Goal: Transaction & Acquisition: Download file/media

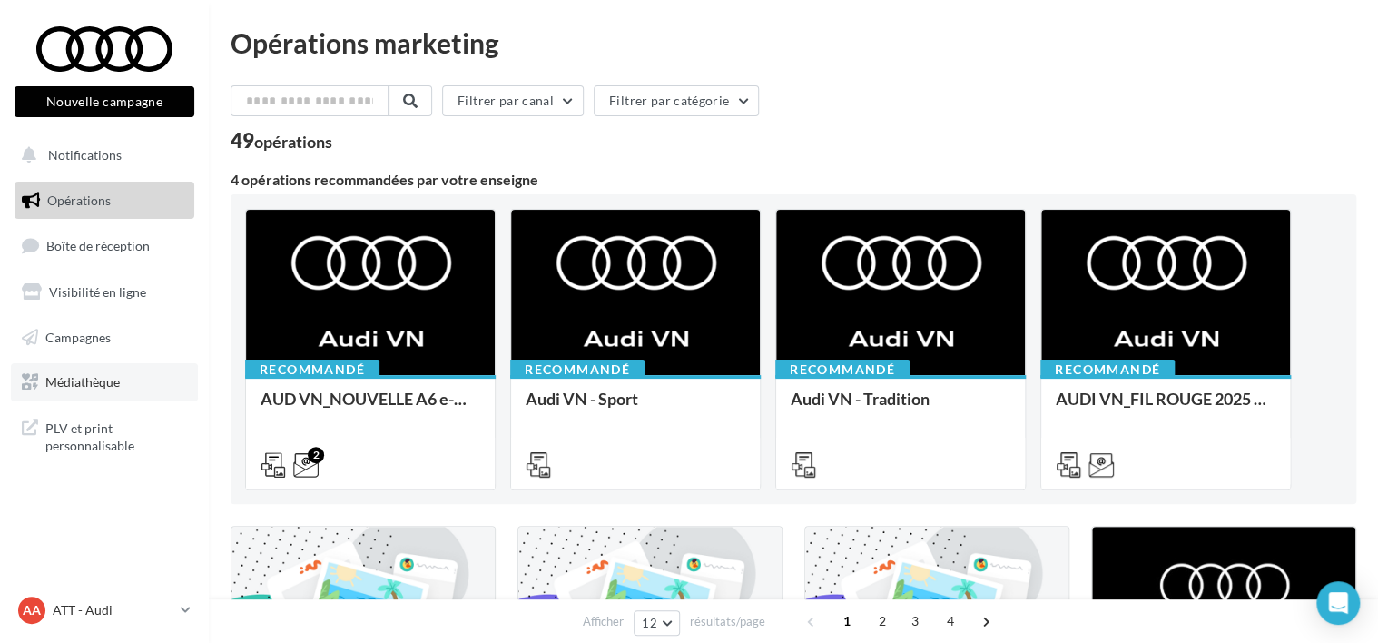
click at [62, 385] on span "Médiathèque" at bounding box center [82, 381] width 74 height 15
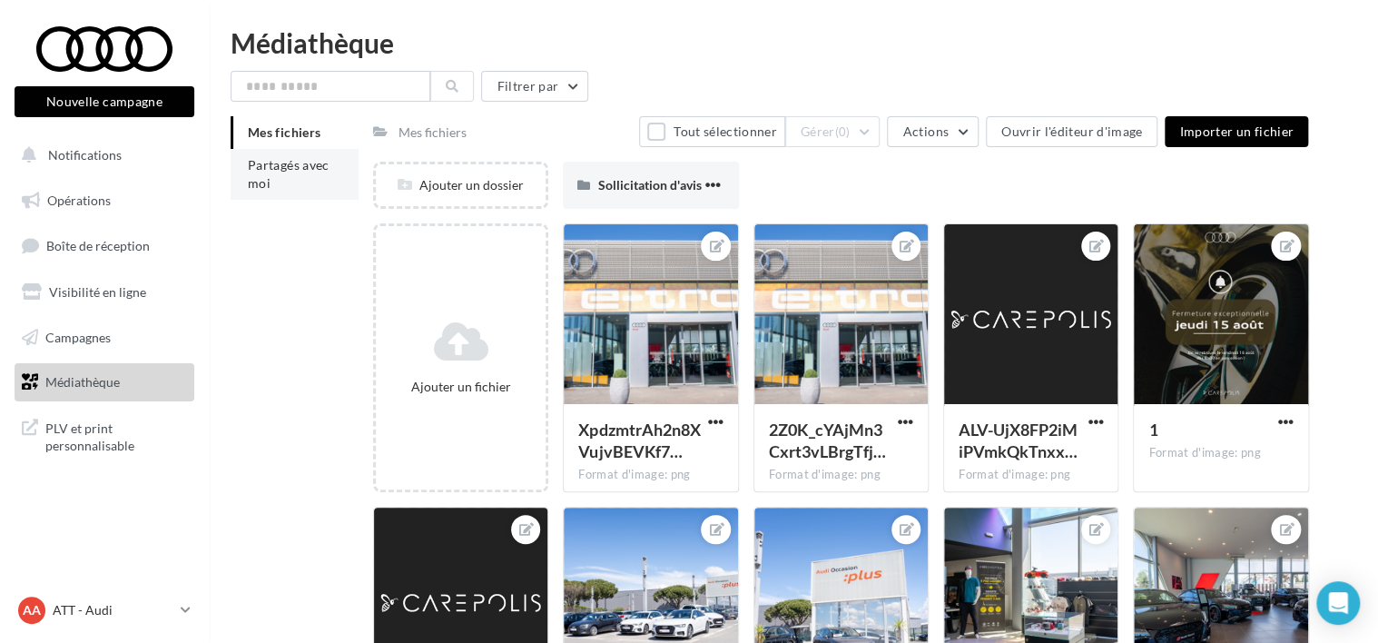
click at [280, 195] on li "Partagés avec moi" at bounding box center [295, 174] width 128 height 51
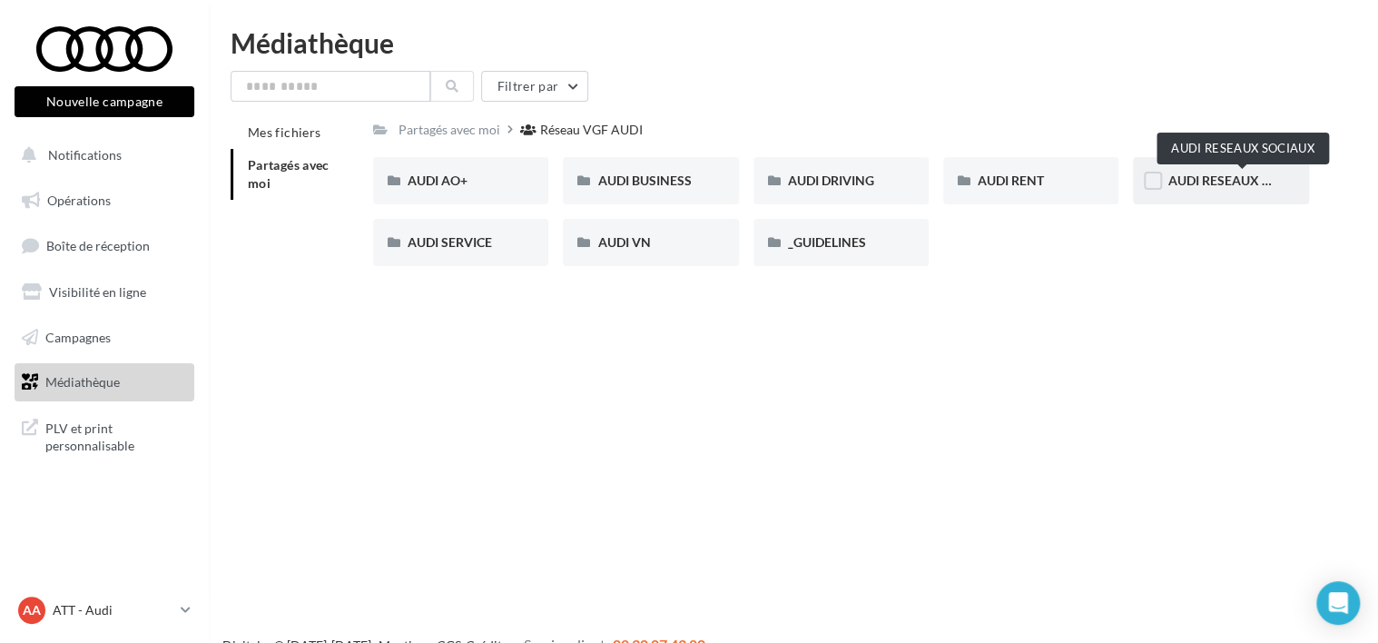
click at [1202, 181] on span "AUDI RESEAUX SOCIAUX" at bounding box center [1242, 179] width 150 height 15
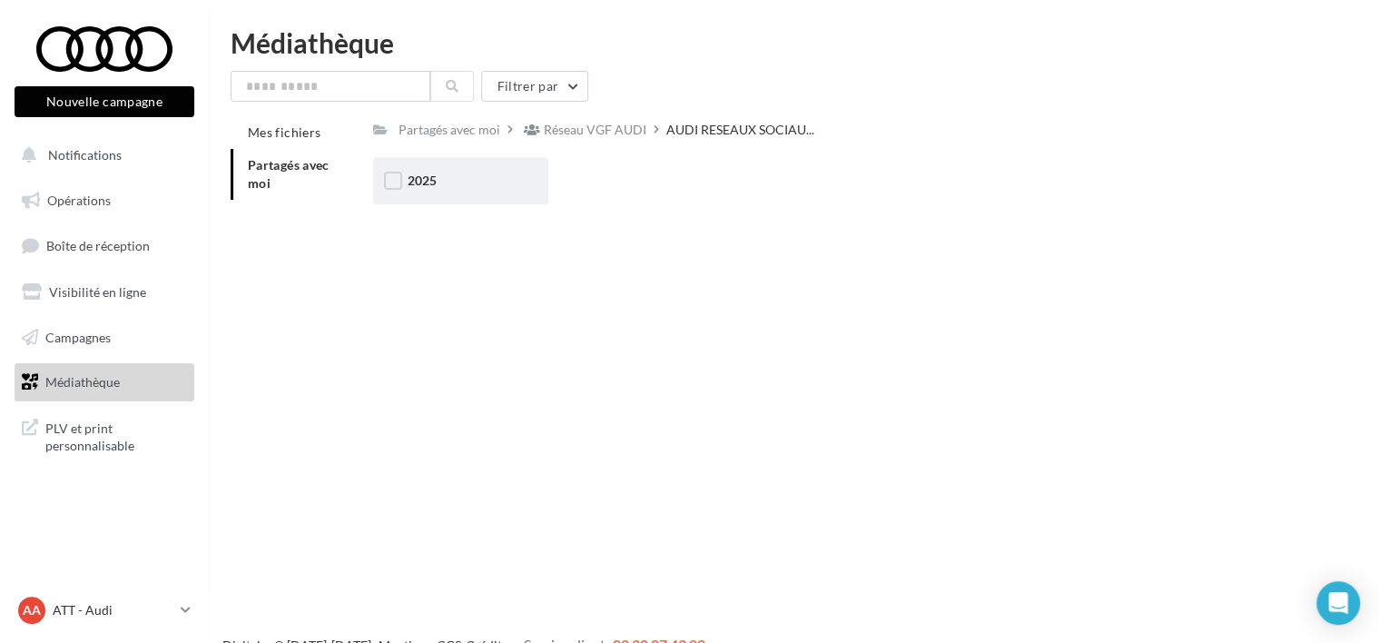
click at [511, 184] on div "2025" at bounding box center [460, 181] width 106 height 18
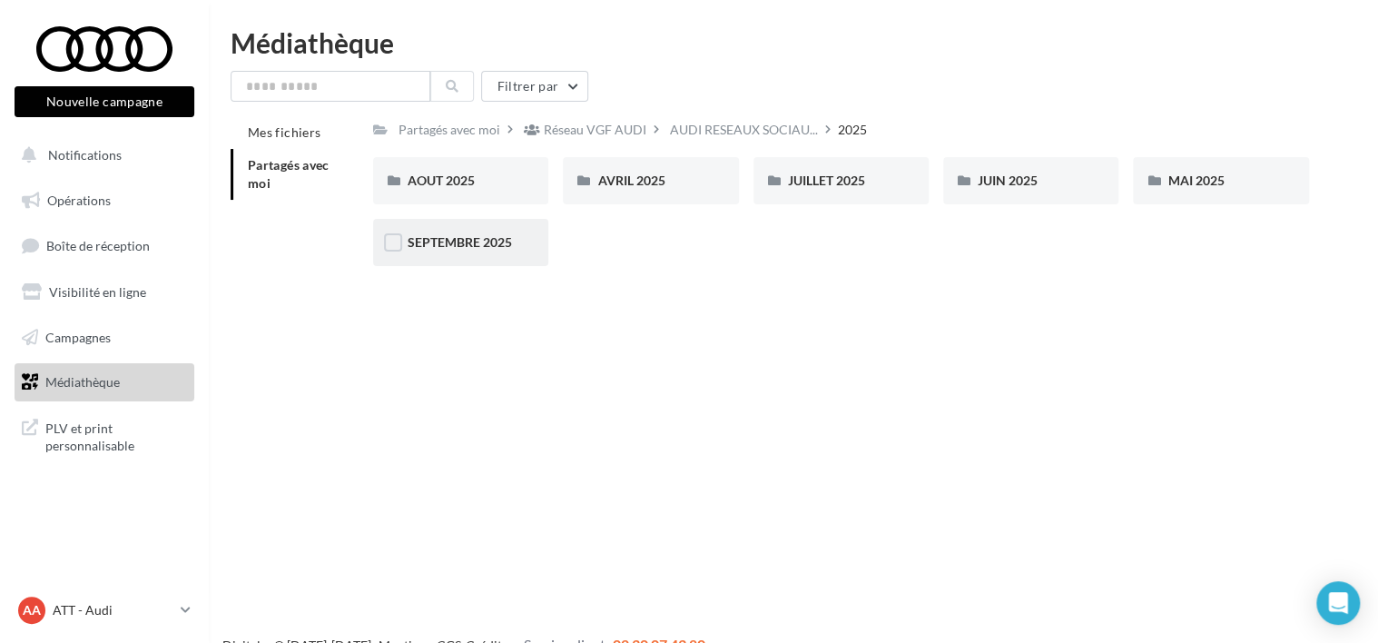
click at [465, 232] on div "SEPTEMBRE 2025" at bounding box center [460, 242] width 175 height 47
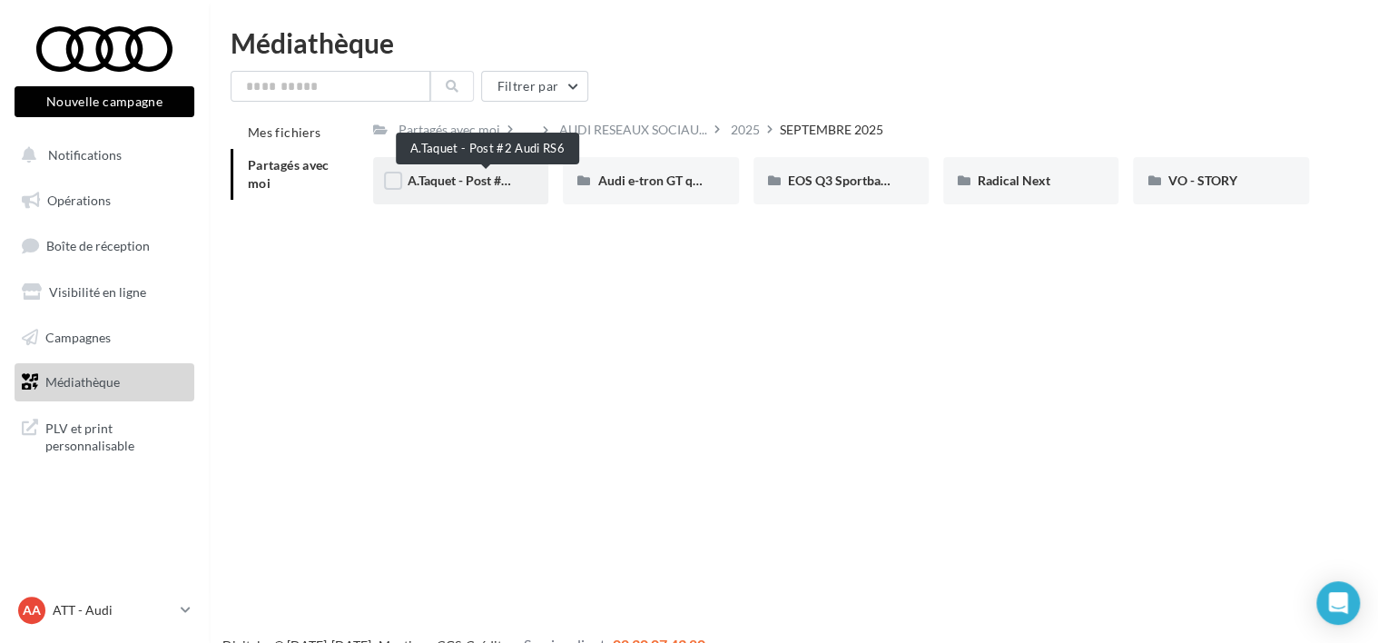
click at [458, 186] on span "A.Taquet - Post #2 Audi RS6" at bounding box center [485, 179] width 156 height 15
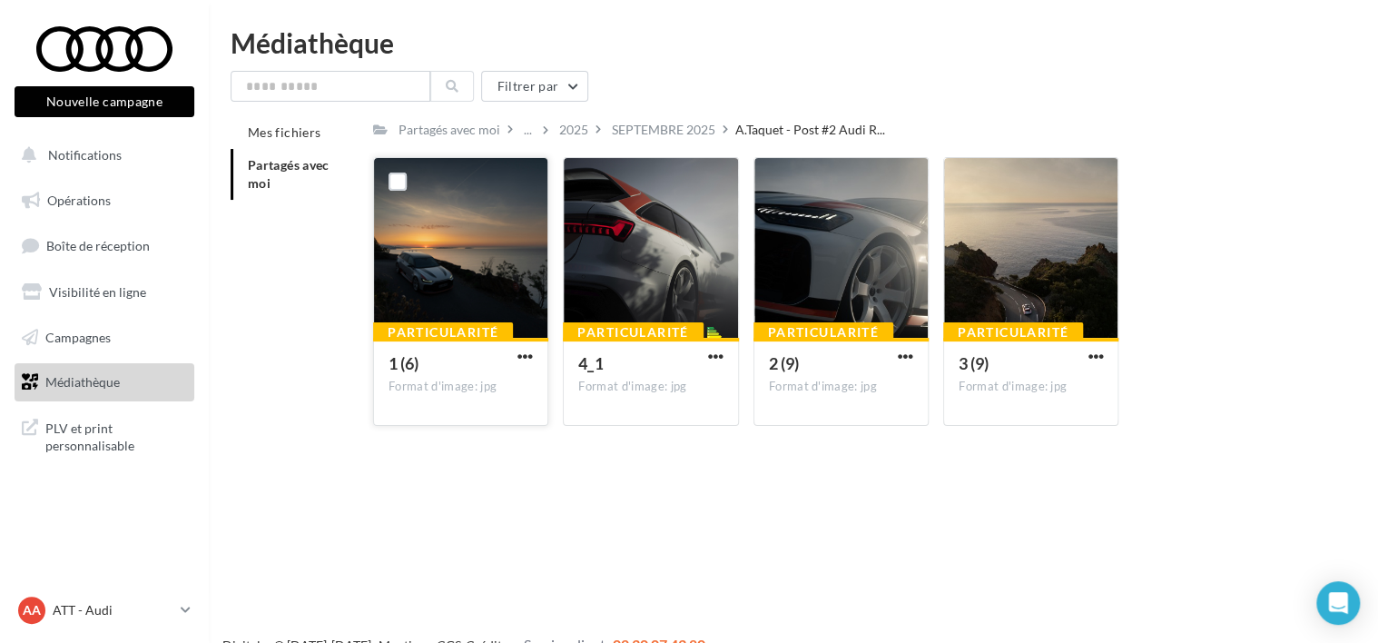
click at [476, 213] on div at bounding box center [460, 249] width 173 height 182
click at [512, 364] on div "1 (6)" at bounding box center [460, 365] width 144 height 26
click at [532, 367] on button "button" at bounding box center [525, 357] width 23 height 18
click at [496, 392] on button "Télécharger" at bounding box center [446, 391] width 182 height 47
click at [553, 436] on div "Particularité 1 (6) Format d'image: jpg 1 (6) Particularité 4_1 Format d'image:…" at bounding box center [848, 298] width 950 height 283
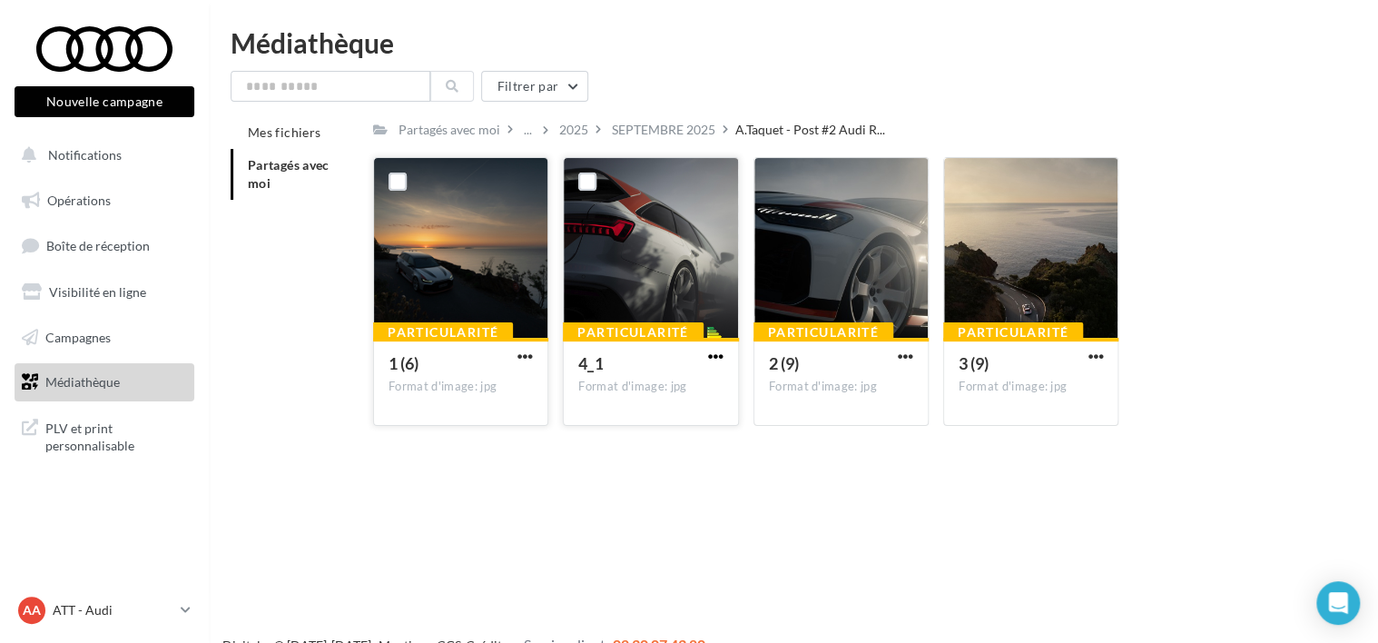
click at [716, 356] on span "button" at bounding box center [715, 355] width 15 height 15
click at [643, 400] on button "Télécharger" at bounding box center [636, 391] width 182 height 47
click at [904, 358] on span "button" at bounding box center [905, 355] width 15 height 15
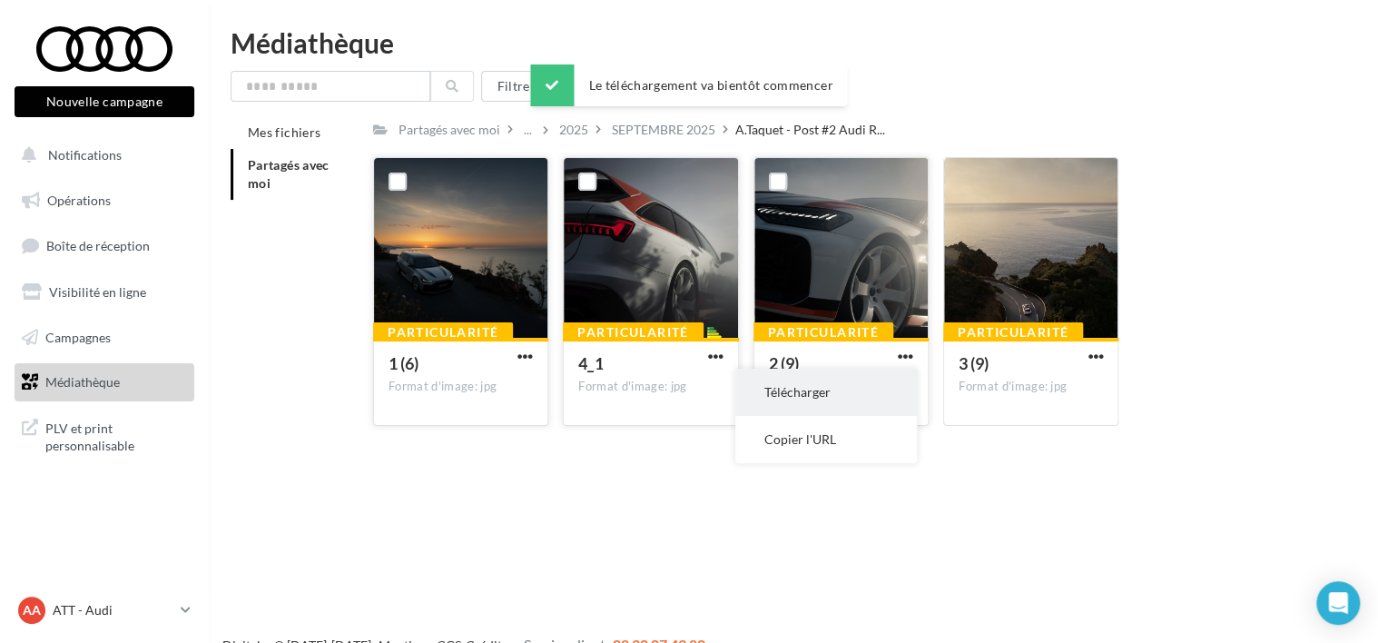
click at [837, 402] on button "Télécharger" at bounding box center [826, 391] width 182 height 47
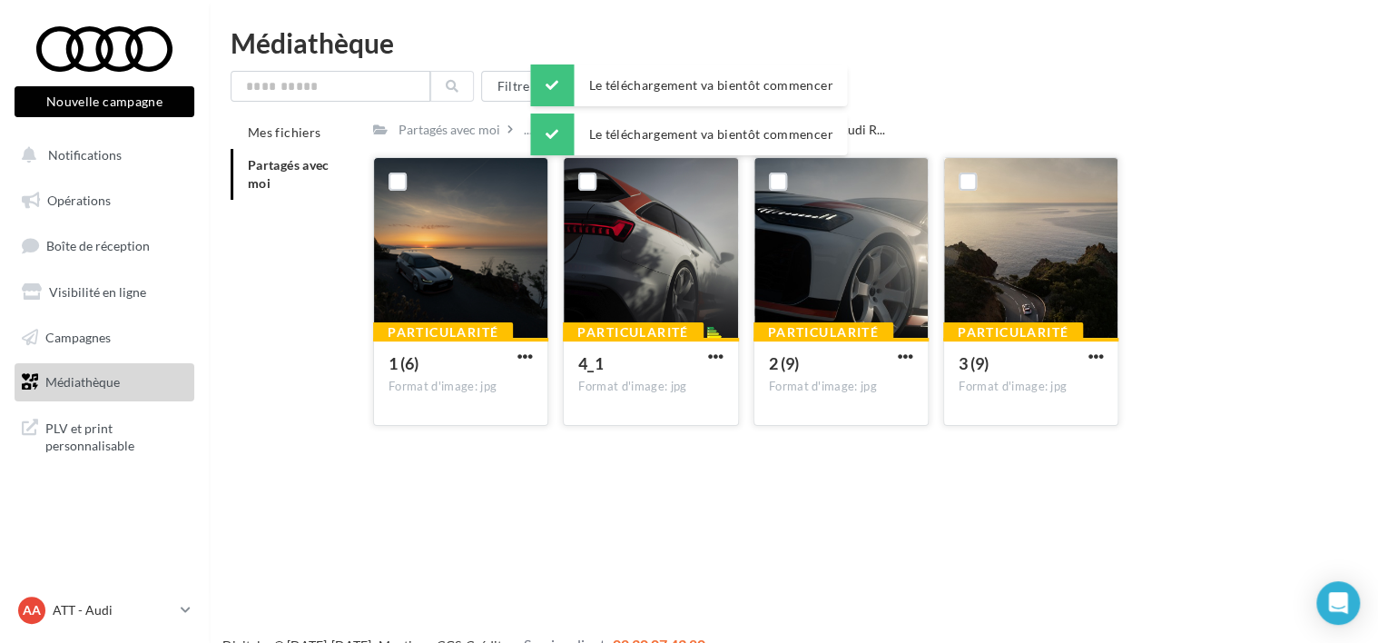
click at [1085, 360] on button "button" at bounding box center [1095, 357] width 23 height 18
drag, startPoint x: 1018, startPoint y: 397, endPoint x: 933, endPoint y: 334, distance: 106.4
click at [1018, 397] on button "Télécharger" at bounding box center [1016, 391] width 182 height 47
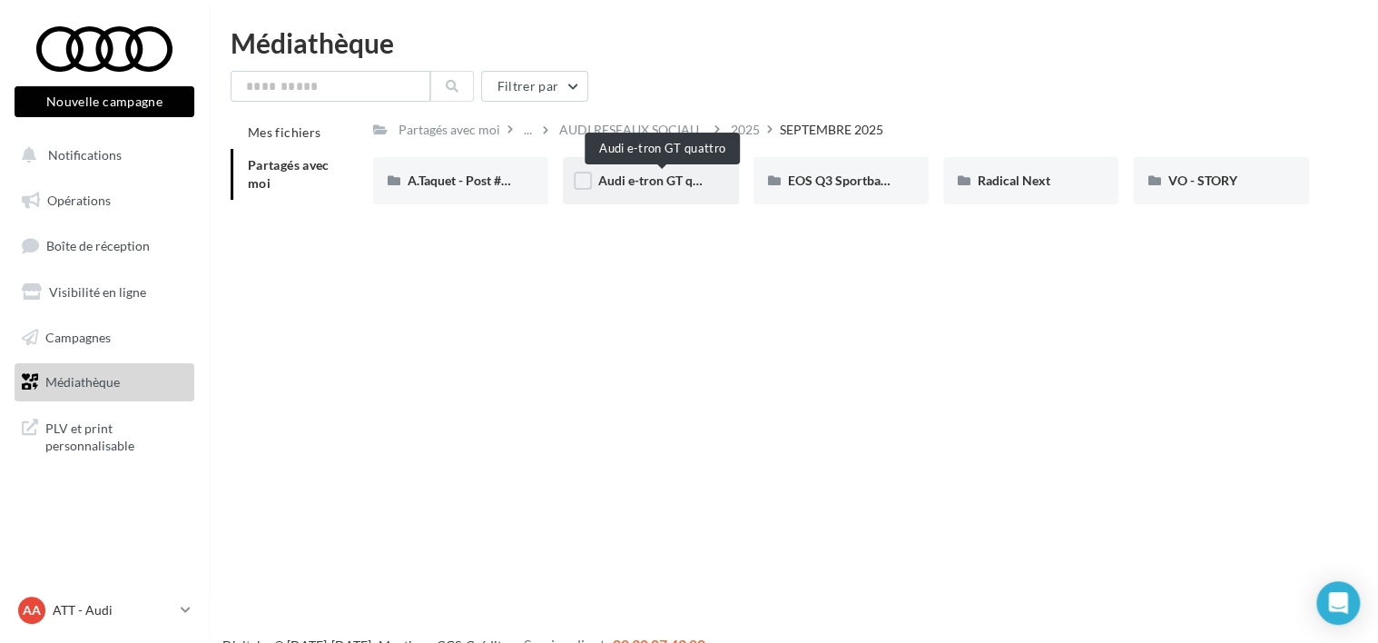
click at [643, 178] on span "Audi e-tron GT quattro" at bounding box center [662, 179] width 130 height 15
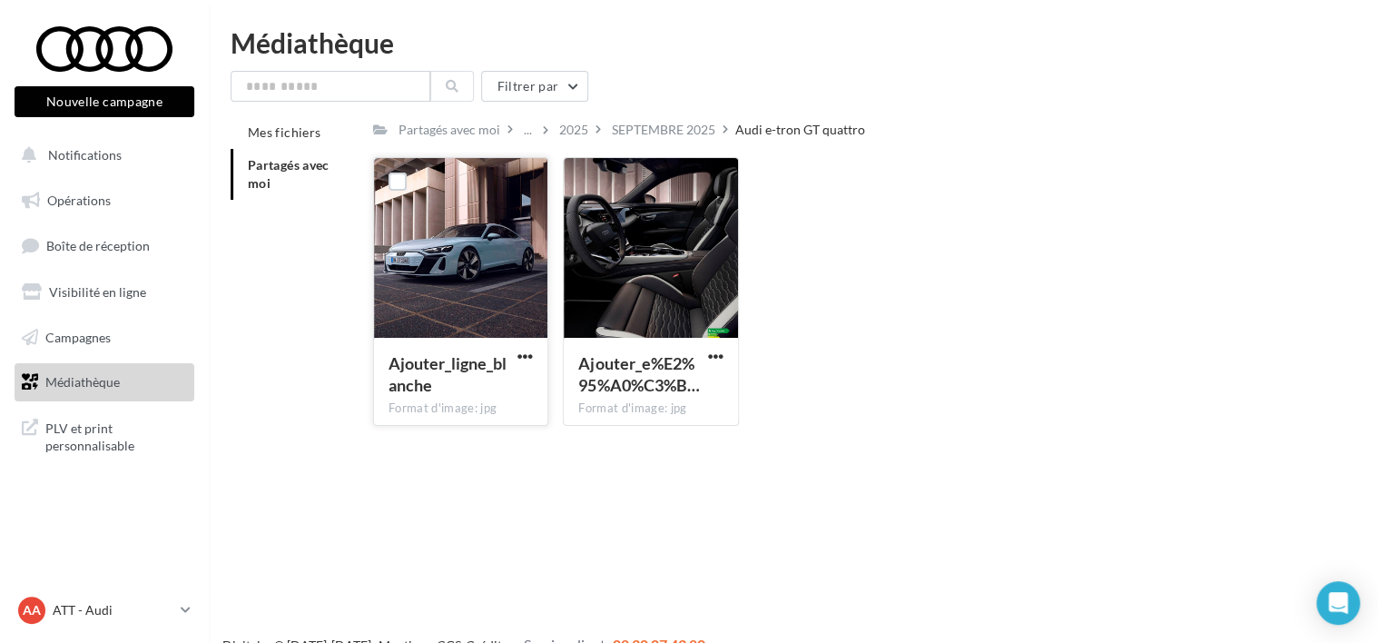
click at [443, 270] on div at bounding box center [460, 249] width 173 height 182
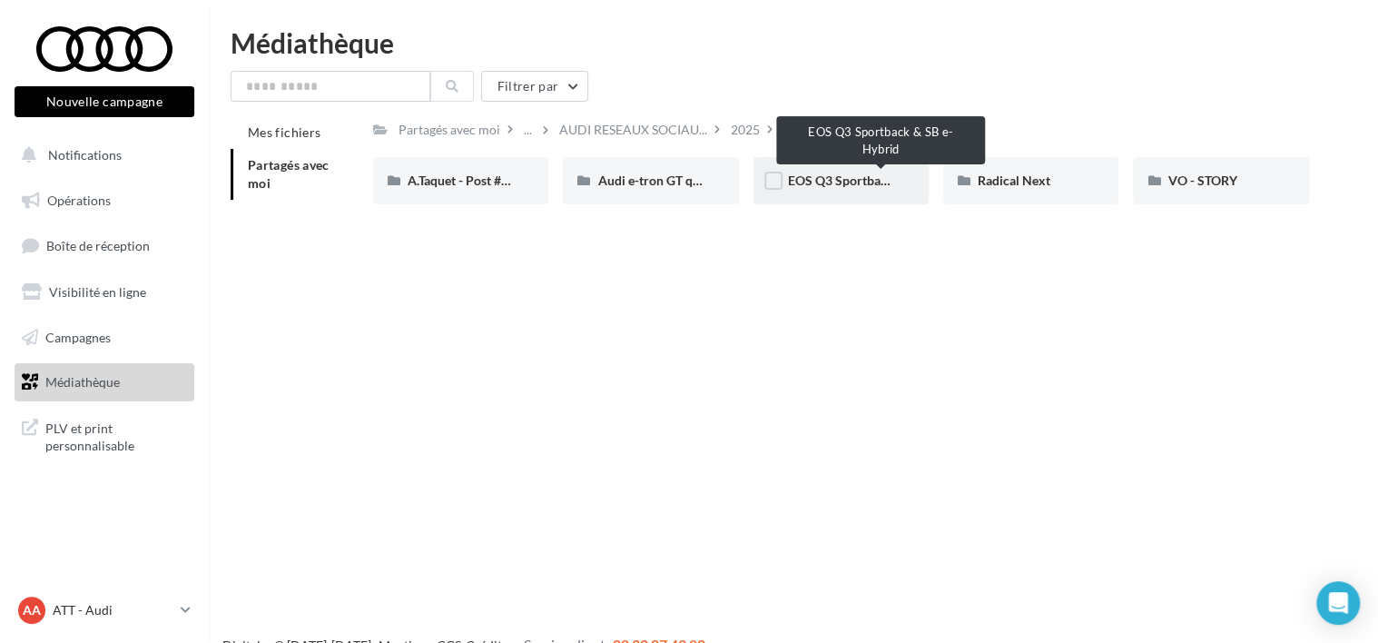
click at [853, 175] on span "EOS Q3 Sportback & SB e-Hybrid" at bounding box center [883, 179] width 190 height 15
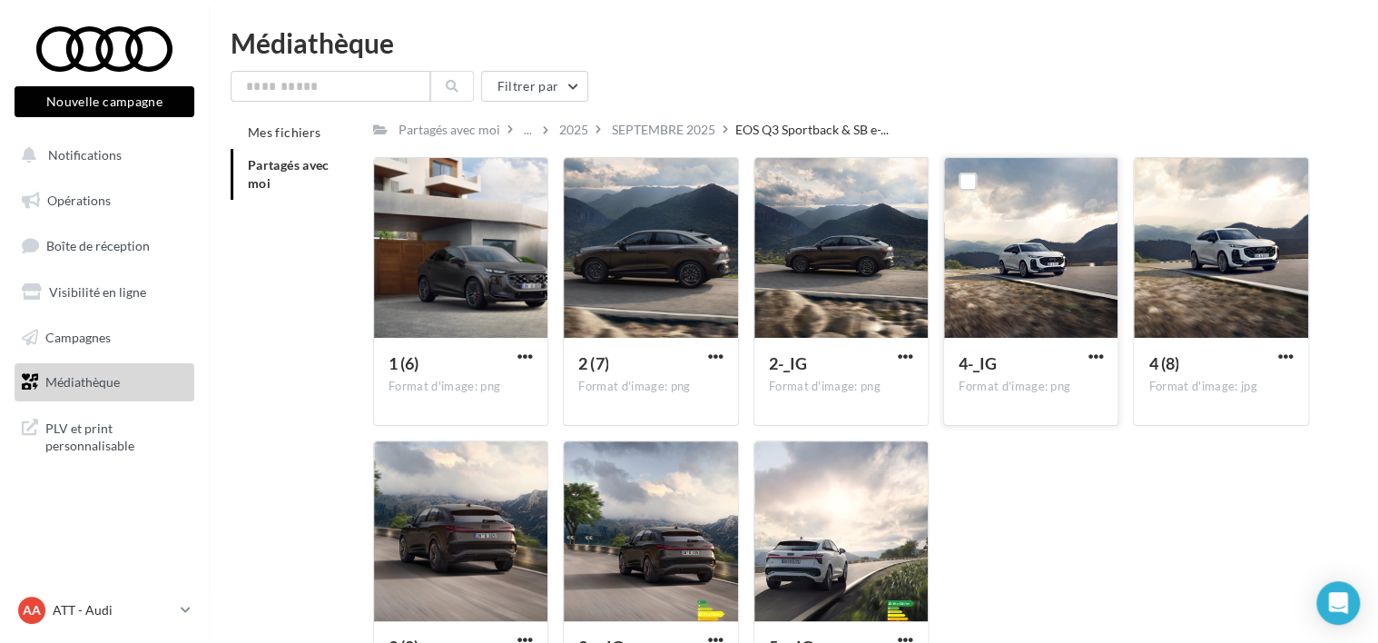
scroll to position [158, 0]
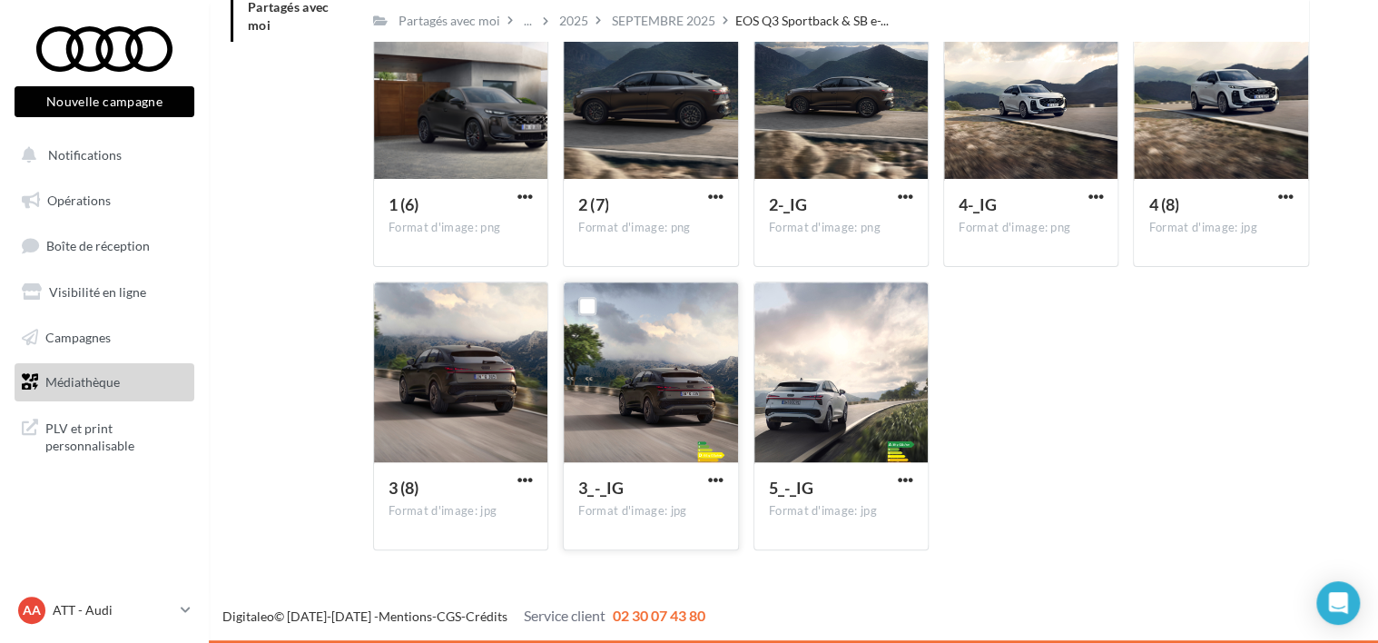
click at [674, 368] on div at bounding box center [650, 373] width 173 height 182
click at [704, 486] on div at bounding box center [715, 481] width 23 height 18
click at [719, 483] on span "button" at bounding box center [715, 479] width 15 height 15
click at [530, 198] on span "button" at bounding box center [524, 196] width 15 height 15
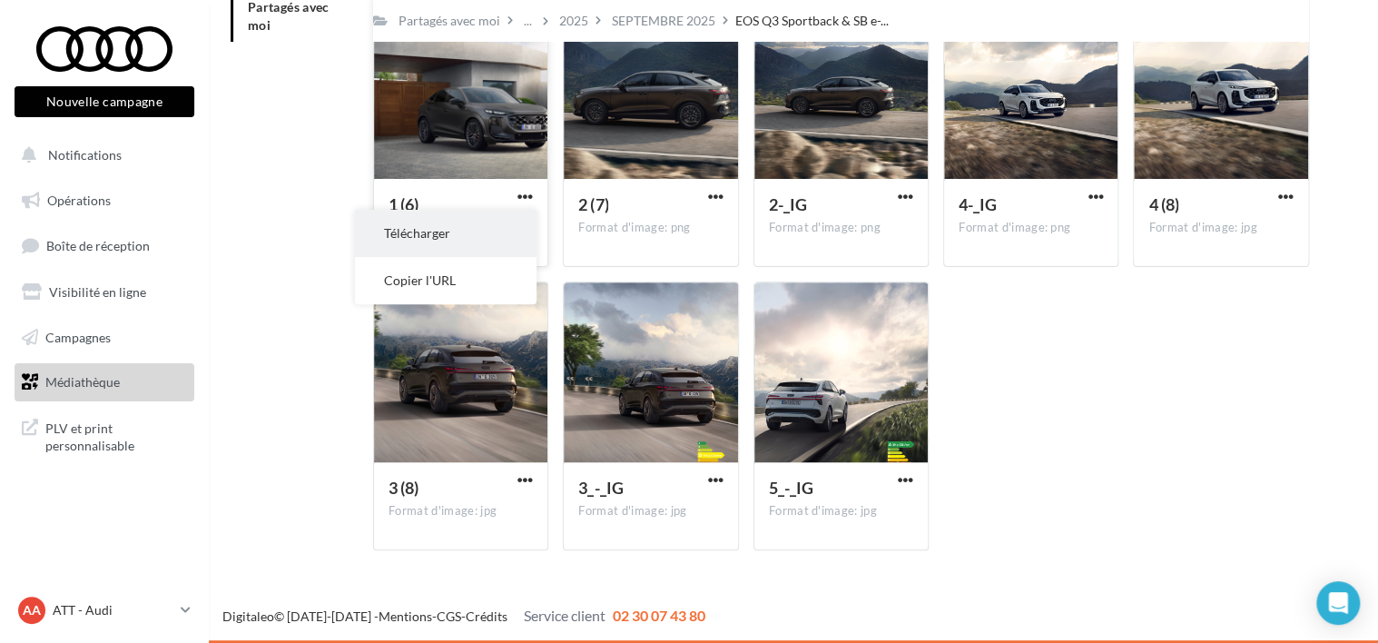
click at [483, 225] on button "Télécharger" at bounding box center [446, 233] width 182 height 47
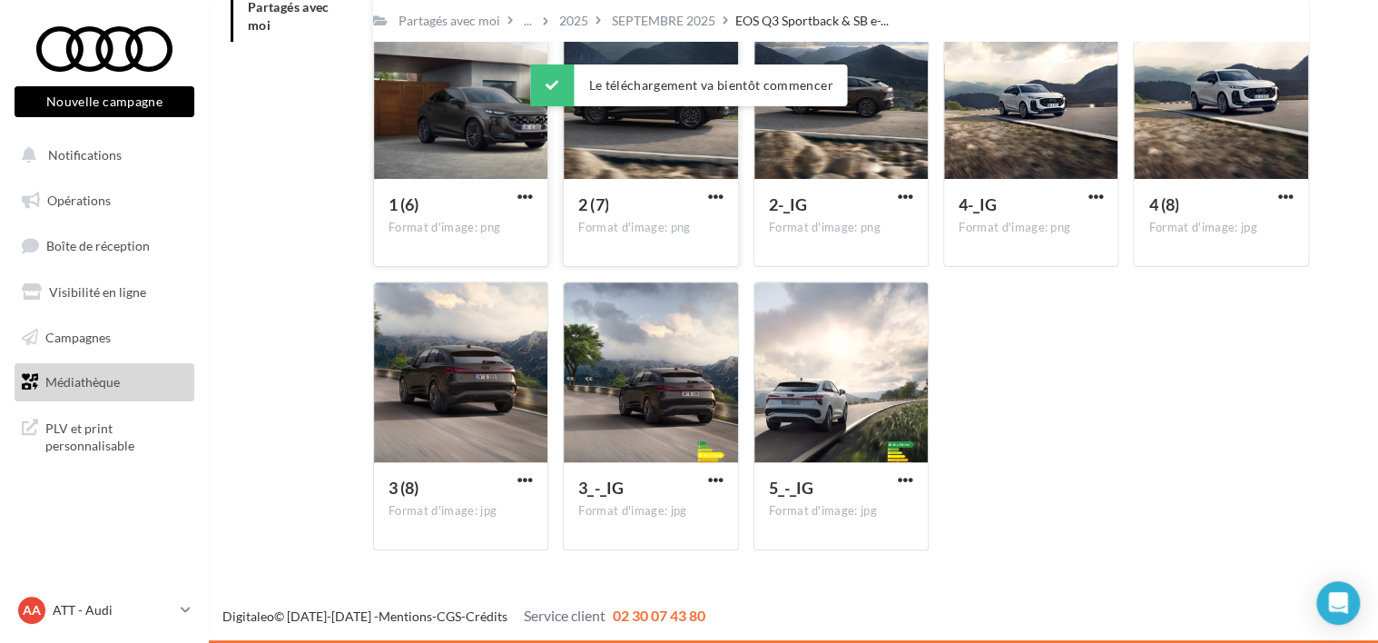
drag, startPoint x: 722, startPoint y: 196, endPoint x: 717, endPoint y: 208, distance: 13.0
click at [722, 196] on span "button" at bounding box center [715, 196] width 15 height 15
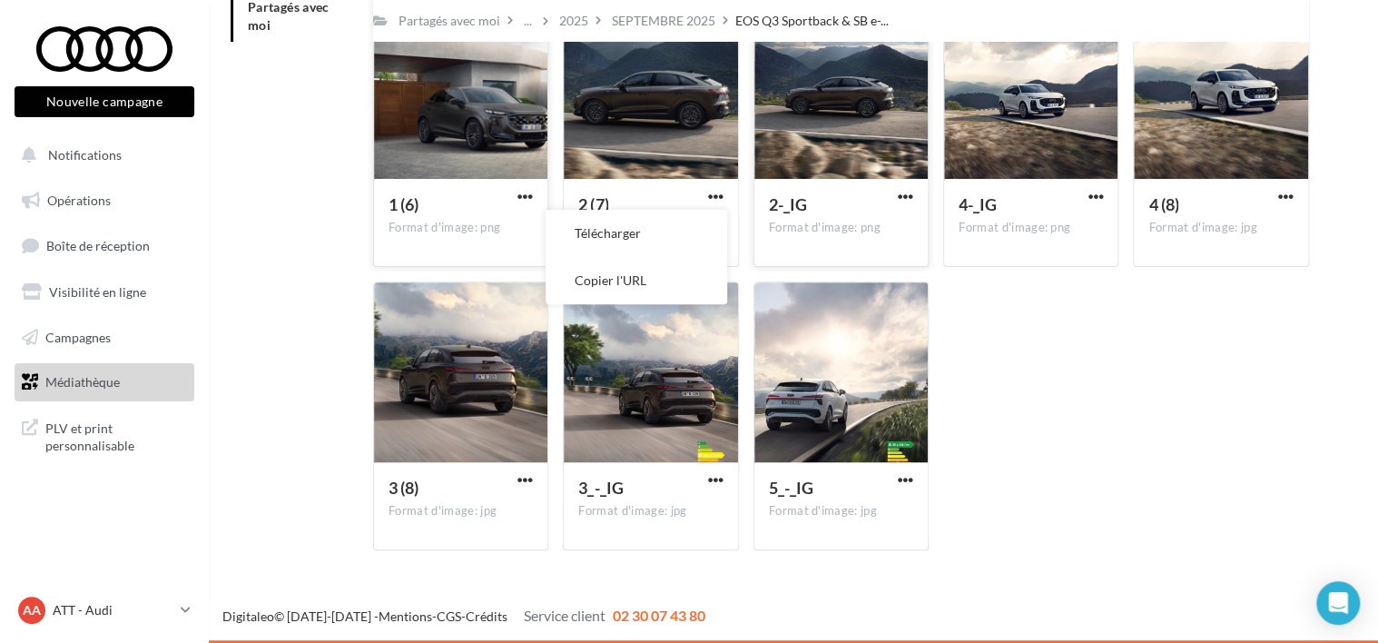
click at [892, 191] on div "2-_IG Format d'image: png" at bounding box center [840, 221] width 173 height 85
click at [904, 194] on span "button" at bounding box center [905, 196] width 15 height 15
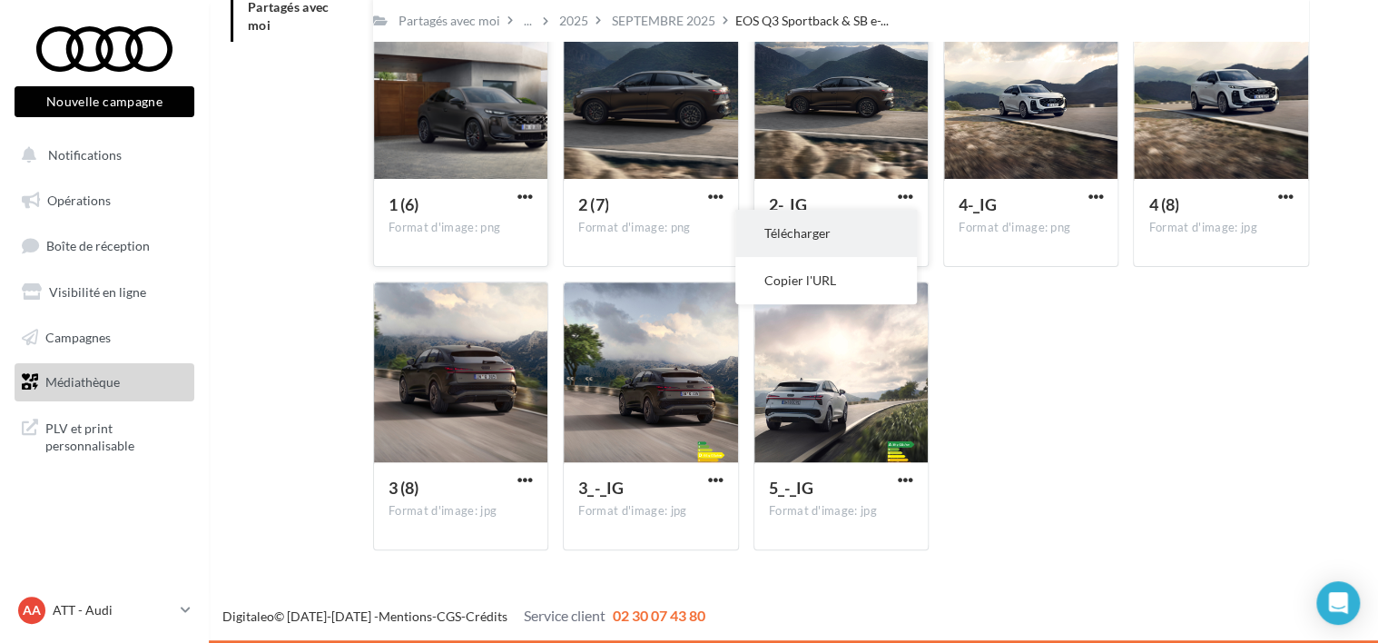
click at [847, 240] on button "Télécharger" at bounding box center [826, 233] width 182 height 47
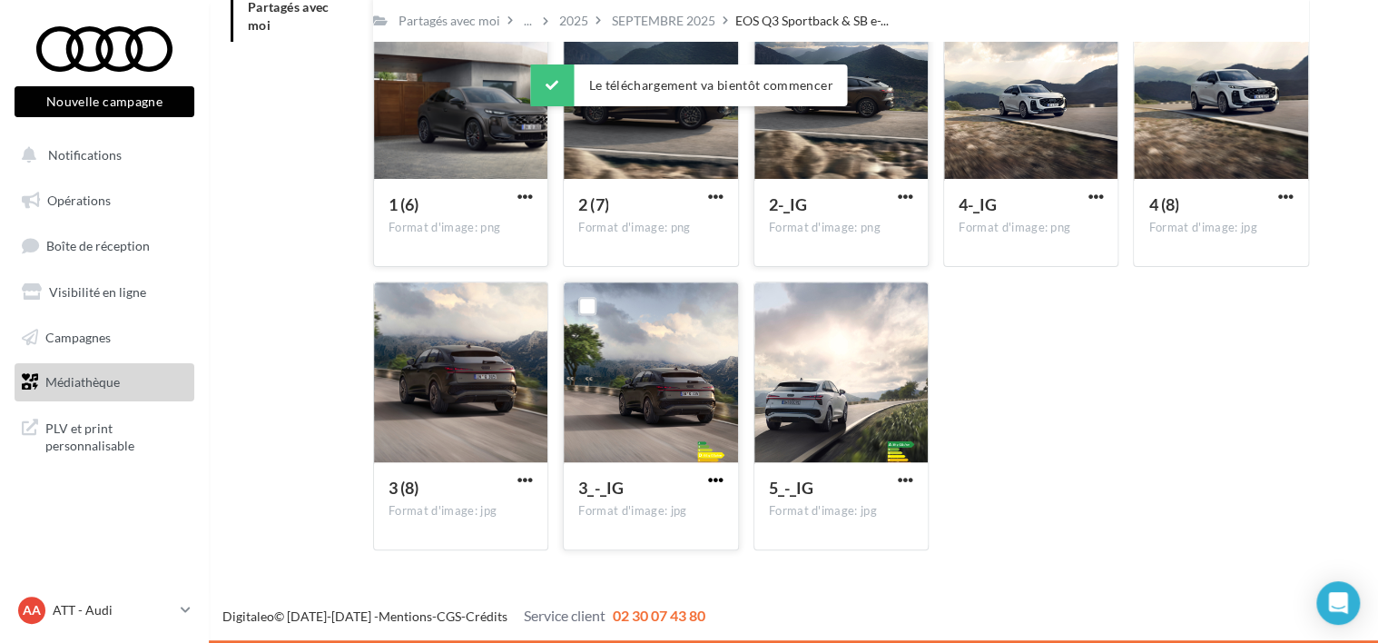
click at [714, 480] on span "button" at bounding box center [715, 479] width 15 height 15
click at [668, 506] on button "Télécharger" at bounding box center [636, 516] width 182 height 47
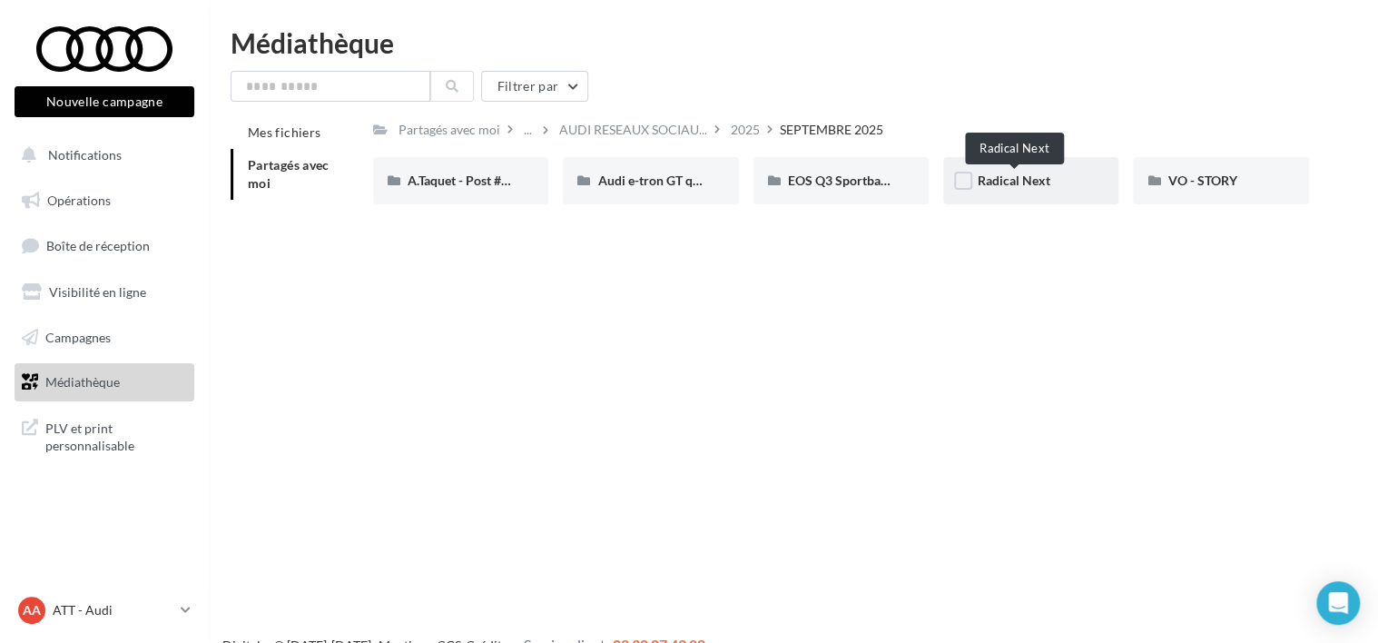
click at [1029, 177] on span "Radical Next" at bounding box center [1013, 179] width 73 height 15
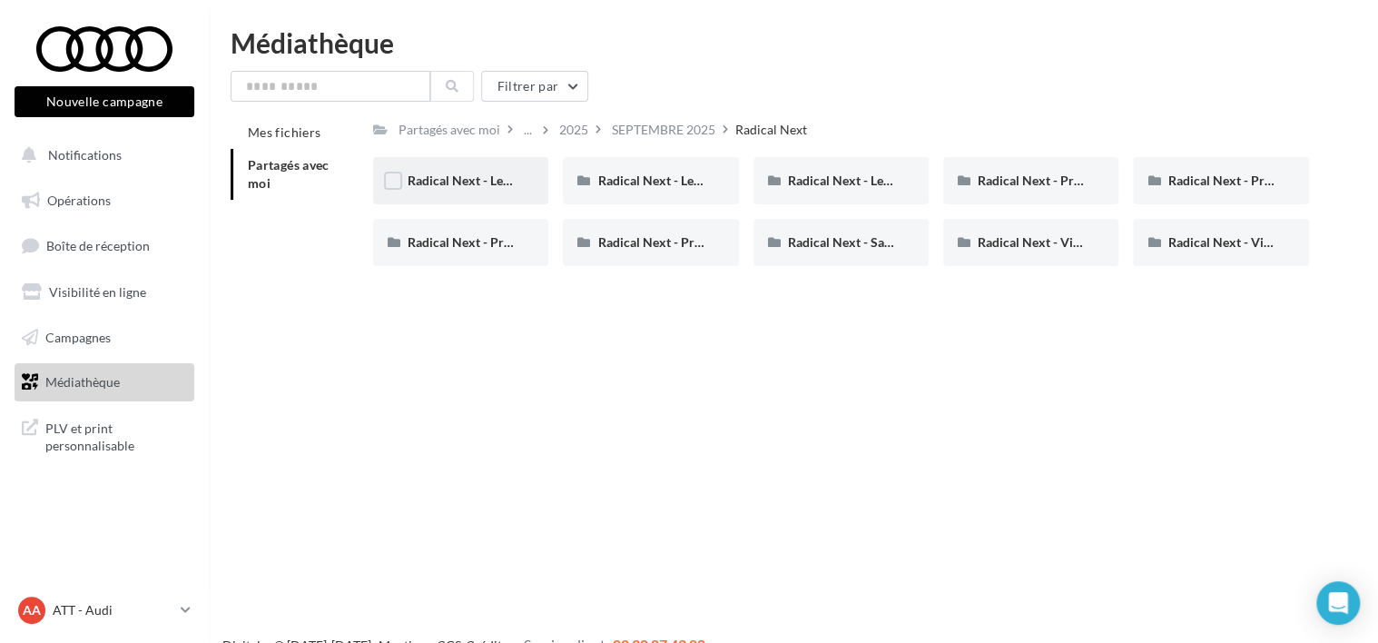
click at [518, 183] on div "Radical Next - Legacy" at bounding box center [460, 180] width 175 height 47
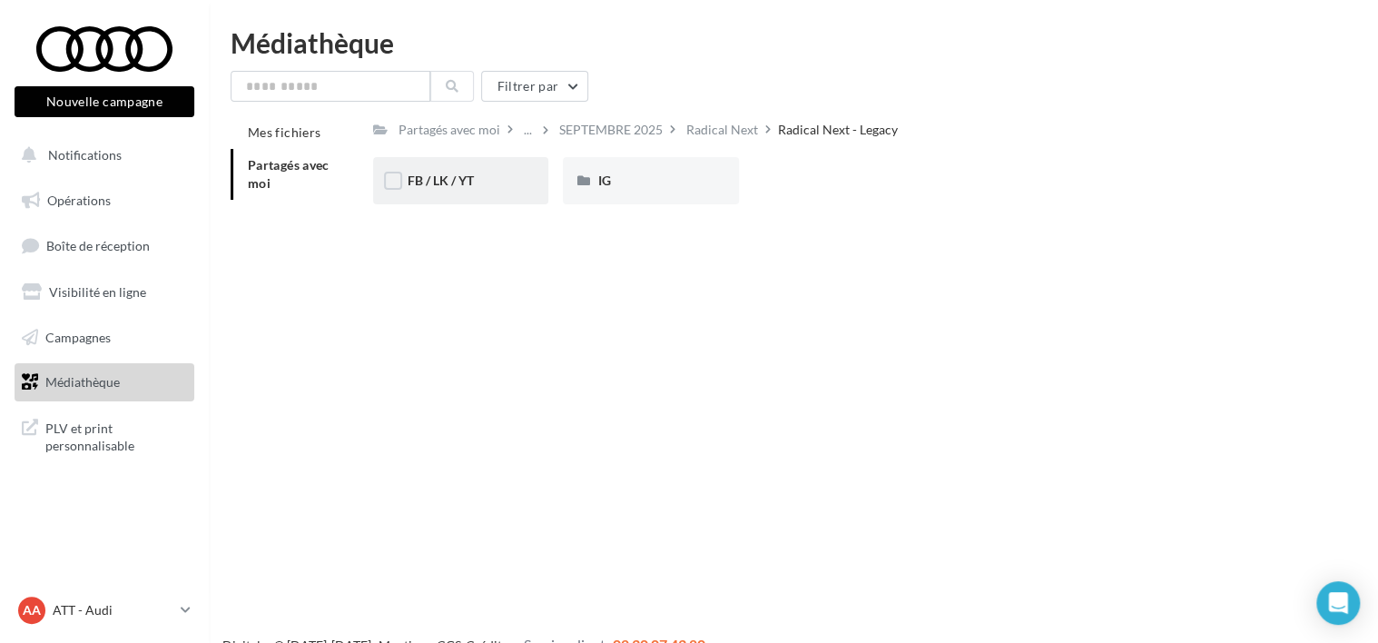
click at [508, 183] on div "FB / LK / YT" at bounding box center [460, 181] width 106 height 18
click at [642, 183] on div "IG" at bounding box center [650, 181] width 106 height 18
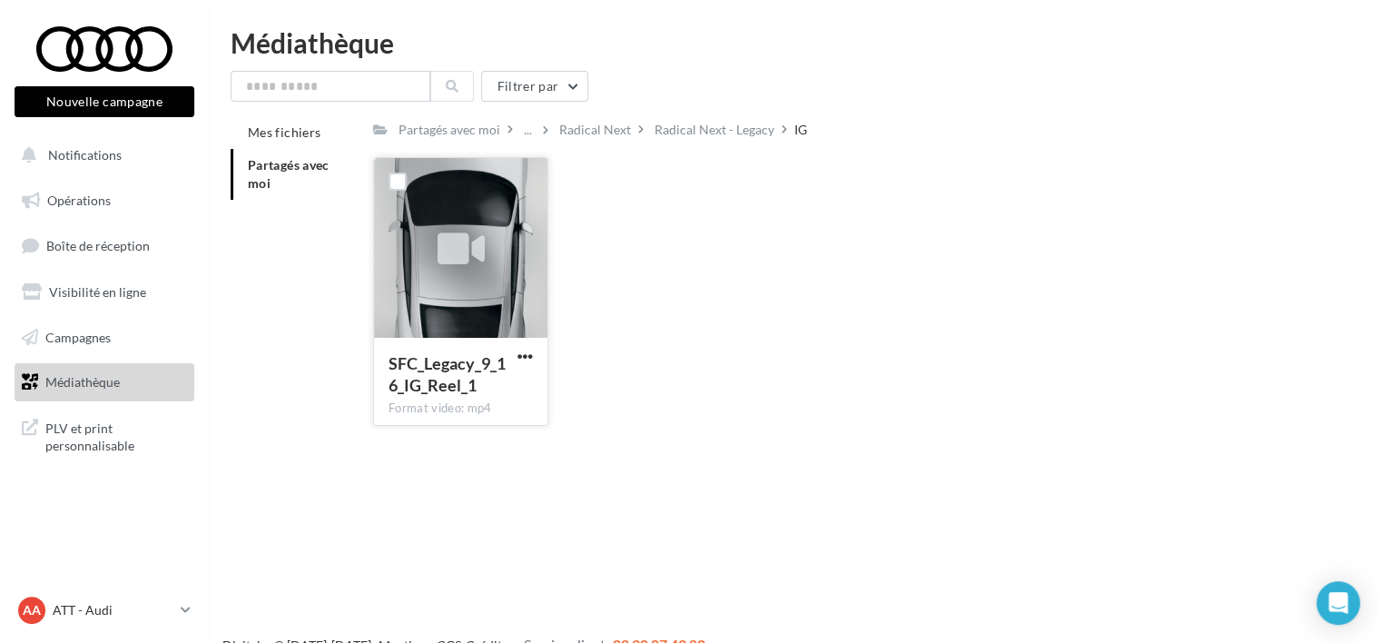
click at [476, 268] on icon at bounding box center [460, 250] width 47 height 42
click at [526, 356] on span "button" at bounding box center [524, 355] width 15 height 15
click at [476, 405] on button "Télécharger" at bounding box center [446, 391] width 182 height 47
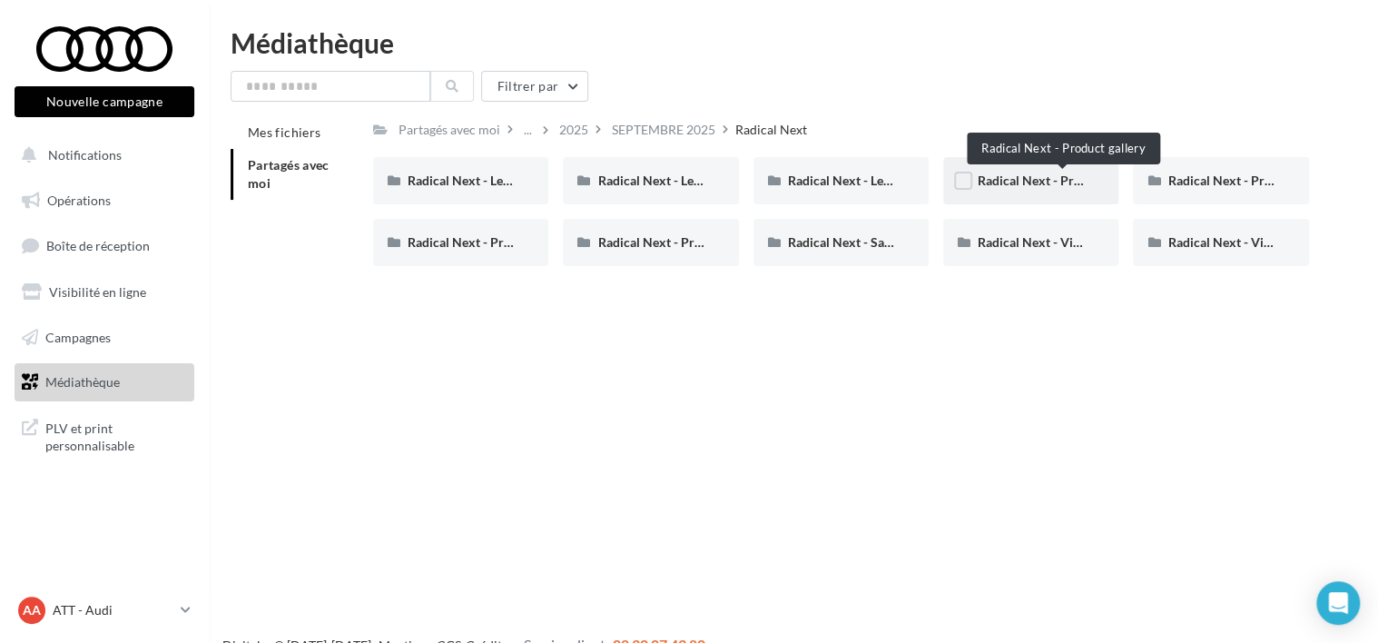
click at [1075, 179] on span "Radical Next - Product gallery" at bounding box center [1062, 179] width 170 height 15
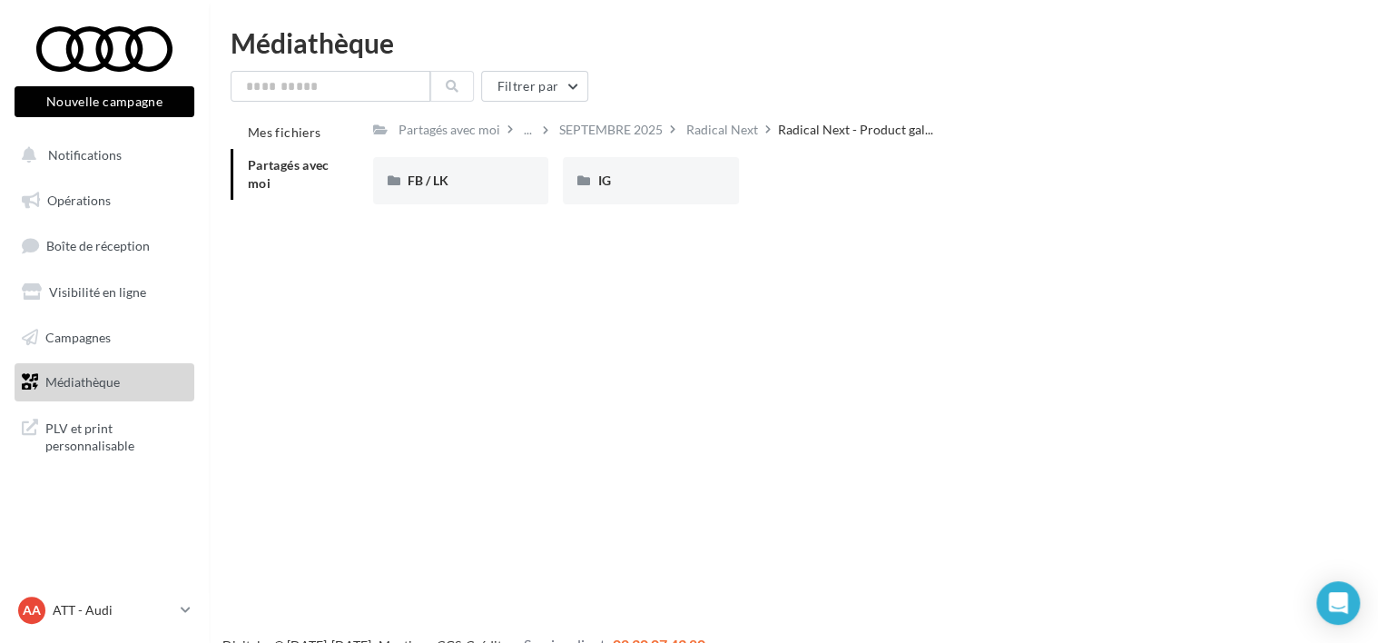
click at [679, 156] on div "Partagés avec moi ... SEPTEMBRE 2025 Radical Next Radical Next - Product gal...…" at bounding box center [841, 167] width 936 height 103
click at [690, 172] on div "IG" at bounding box center [650, 181] width 106 height 18
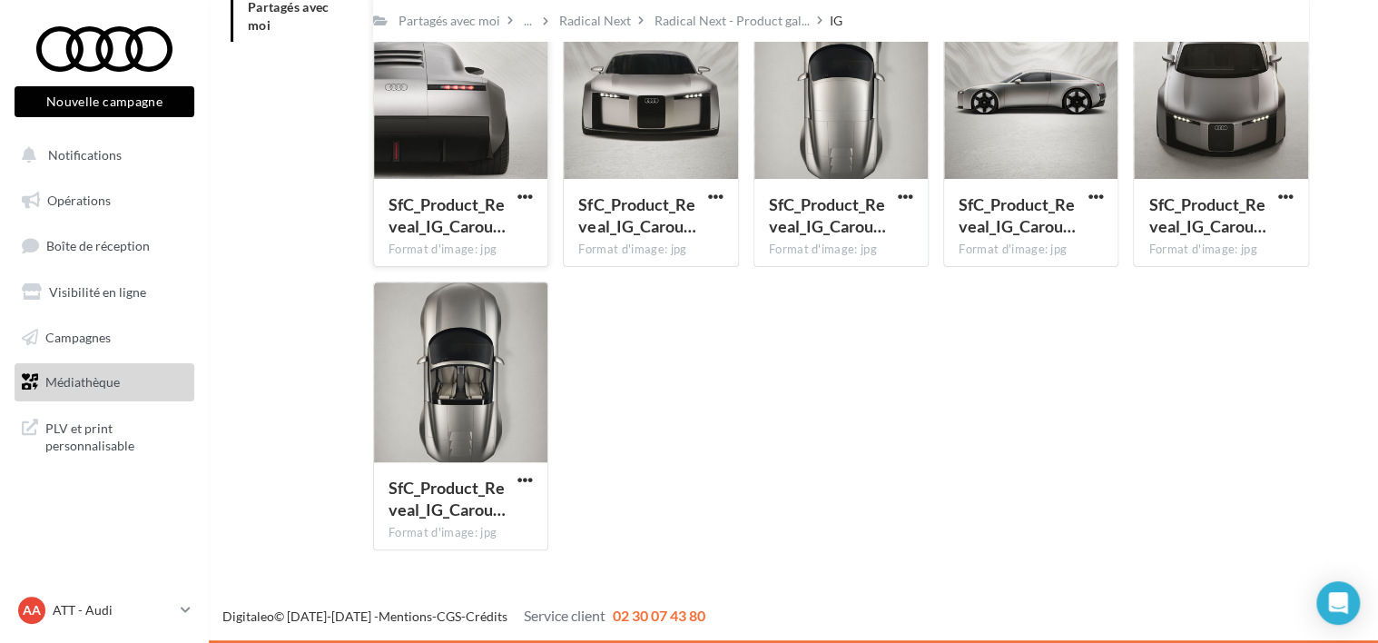
scroll to position [67, 0]
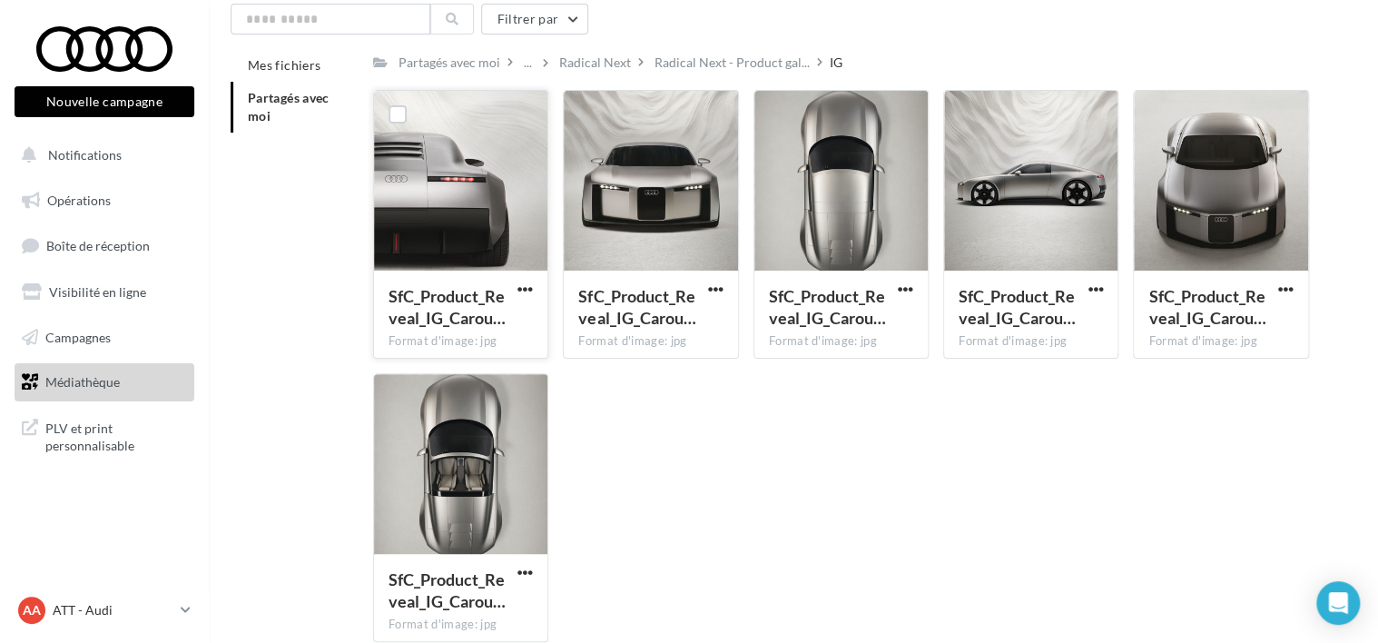
click at [512, 263] on div at bounding box center [460, 182] width 173 height 182
click at [521, 287] on span "button" at bounding box center [524, 288] width 15 height 15
click at [476, 313] on button "Télécharger" at bounding box center [446, 324] width 182 height 47
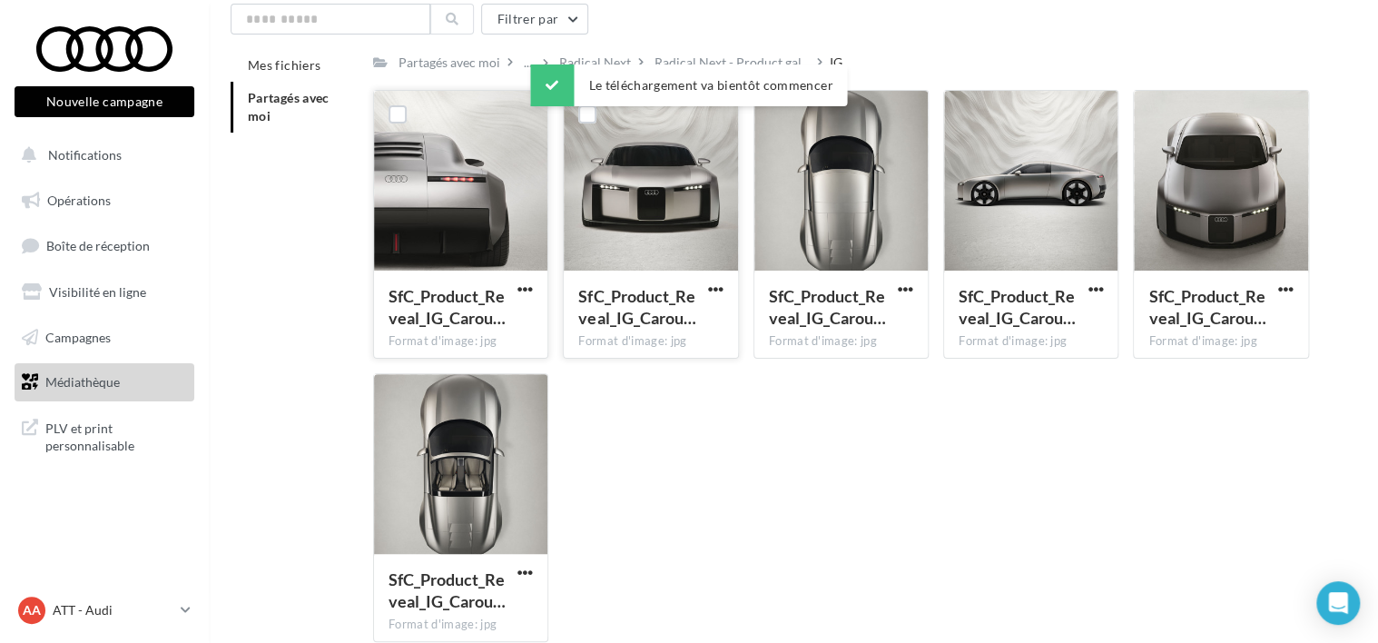
drag, startPoint x: 714, startPoint y: 287, endPoint x: 711, endPoint y: 299, distance: 13.2
click at [714, 287] on span "button" at bounding box center [715, 288] width 15 height 15
click at [698, 342] on button "Télécharger" at bounding box center [636, 324] width 182 height 47
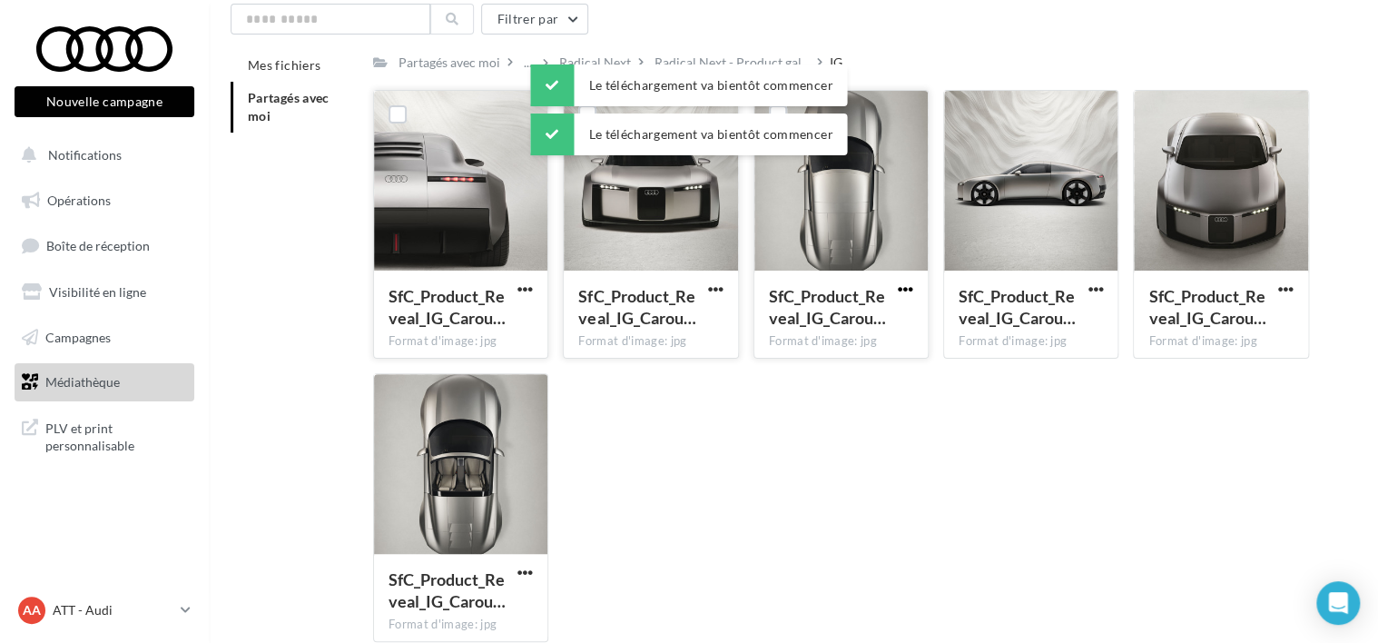
click at [902, 283] on span "button" at bounding box center [905, 288] width 15 height 15
click at [854, 330] on button "Télécharger" at bounding box center [826, 324] width 182 height 47
click at [807, 388] on div "SfC_Product_Reveal_IG_Carou… Format d'image: jpg SfC_Product_Reveal_IG_Carousel…" at bounding box center [848, 373] width 950 height 566
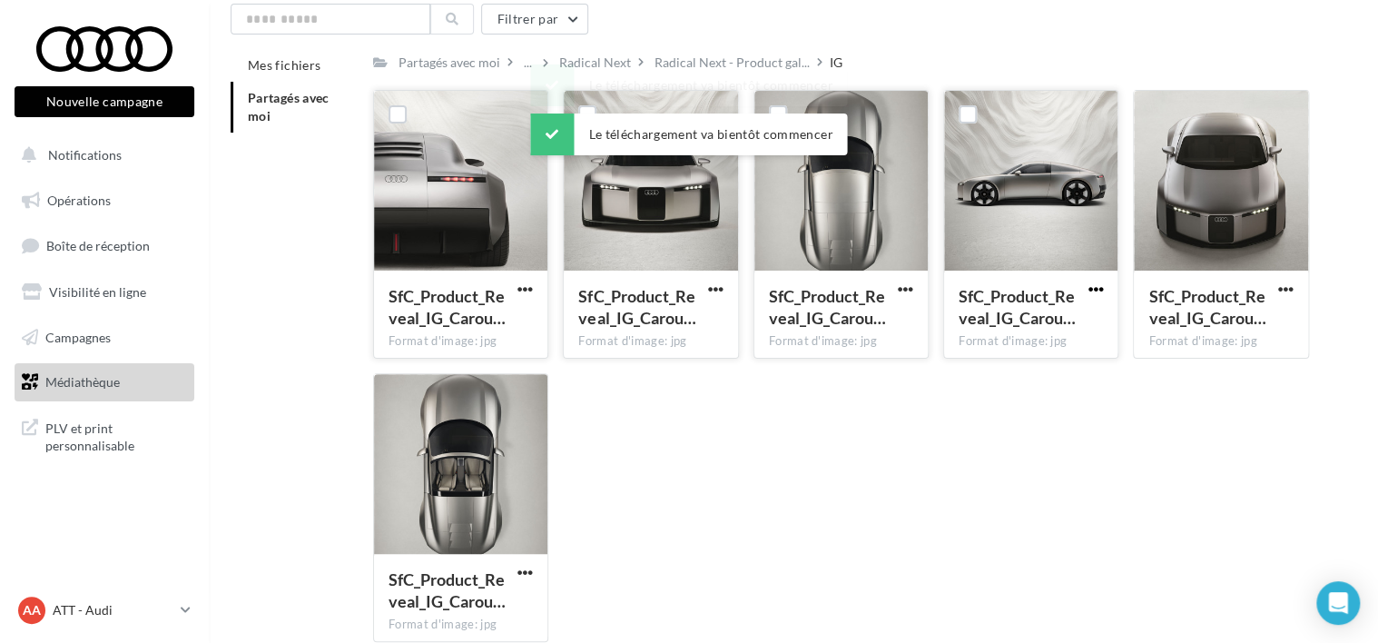
click at [1093, 284] on span "button" at bounding box center [1094, 288] width 15 height 15
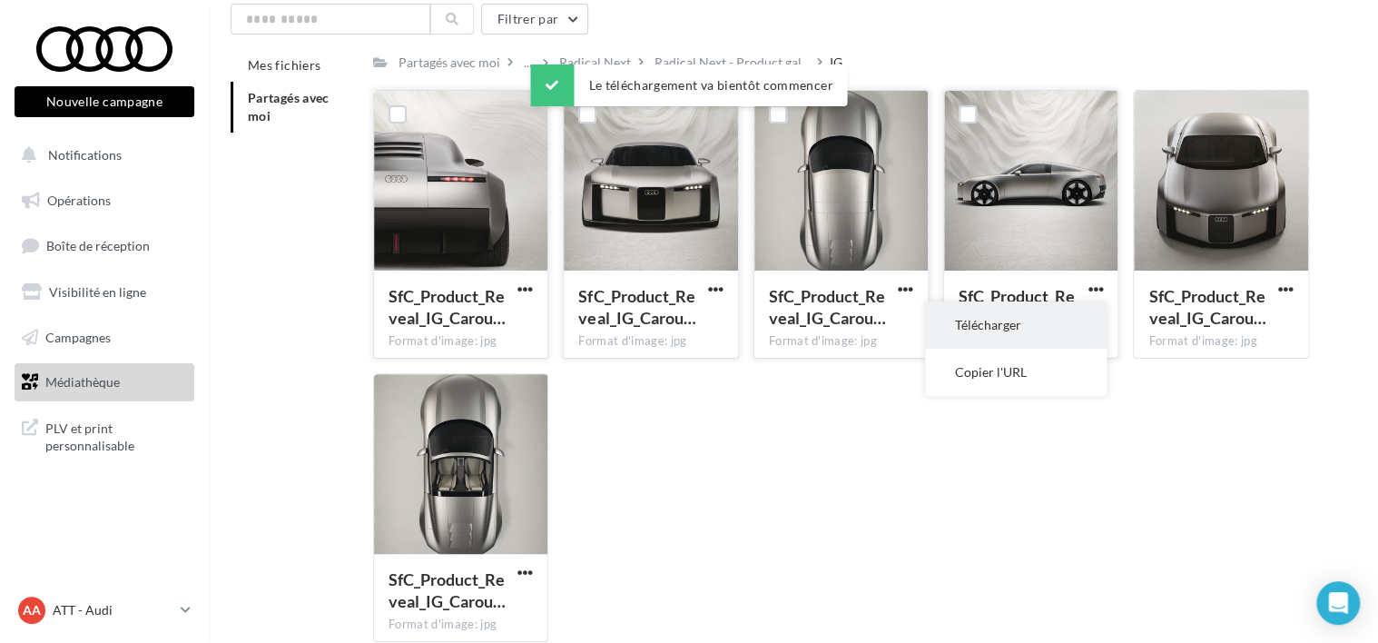
click at [1047, 312] on button "Télécharger" at bounding box center [1016, 324] width 182 height 47
click at [802, 530] on div "SfC_Product_Reveal_IG_Carou… Format d'image: jpg SfC_Product_Reveal_IG_Carousel…" at bounding box center [848, 373] width 950 height 566
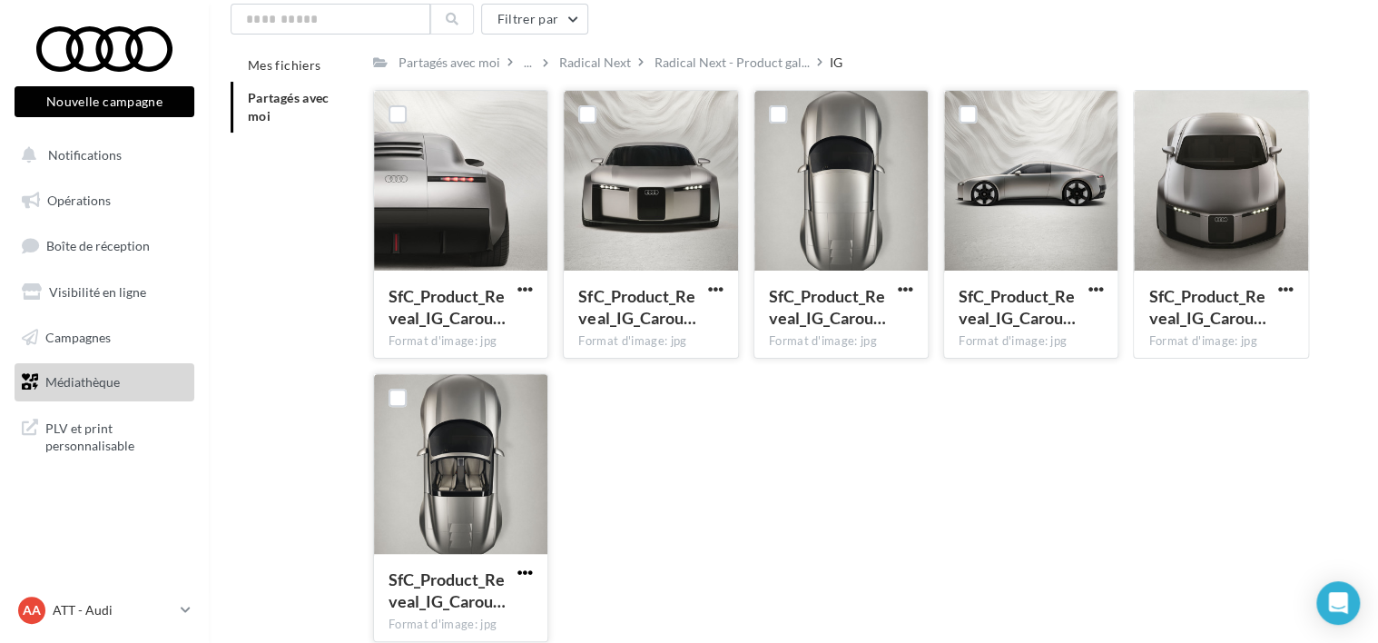
click at [525, 566] on span "button" at bounding box center [524, 571] width 15 height 15
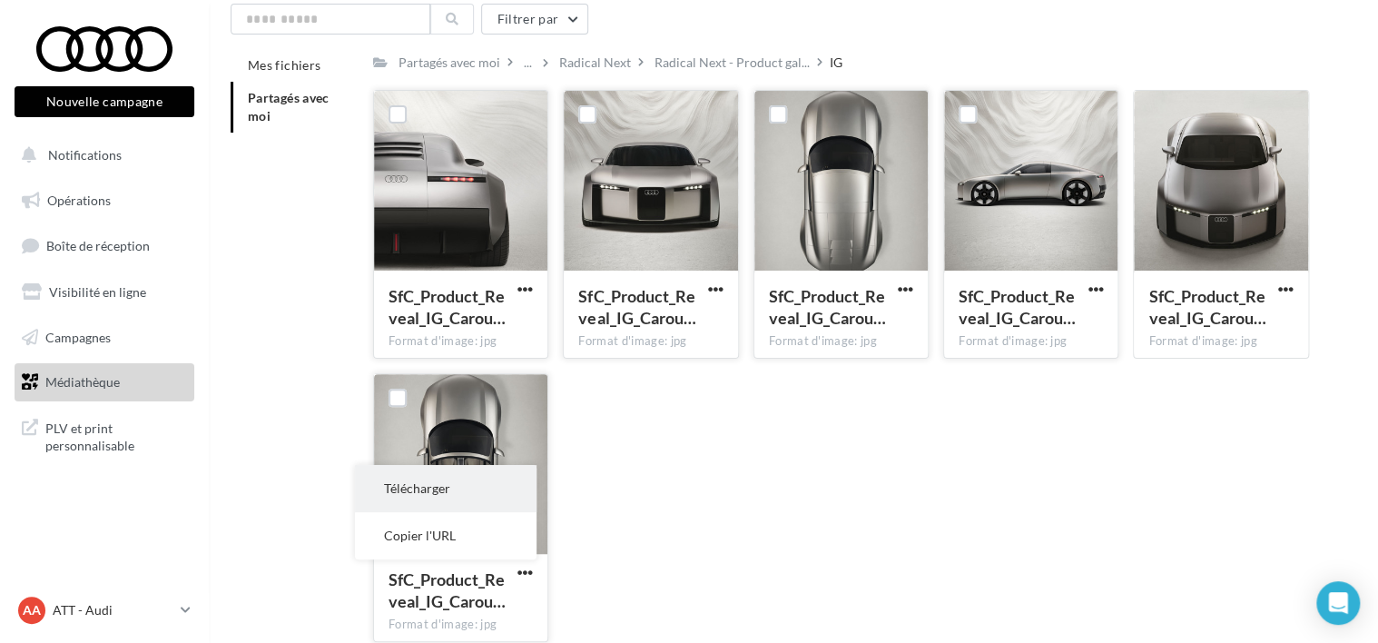
click at [448, 490] on button "Télécharger" at bounding box center [446, 488] width 182 height 47
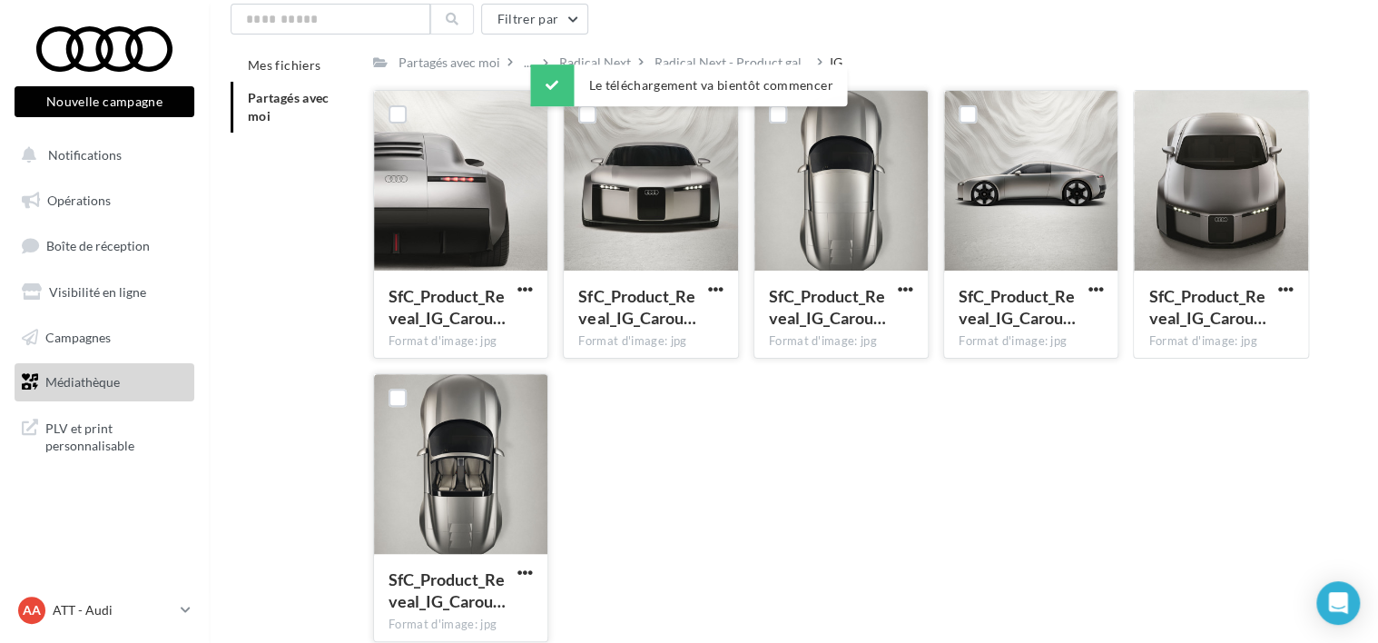
click at [997, 565] on div "SfC_Product_Reveal_IG_Carou… Format d'image: jpg SfC_Product_Reveal_IG_Carousel…" at bounding box center [848, 373] width 950 height 566
